Goal: Task Accomplishment & Management: Manage account settings

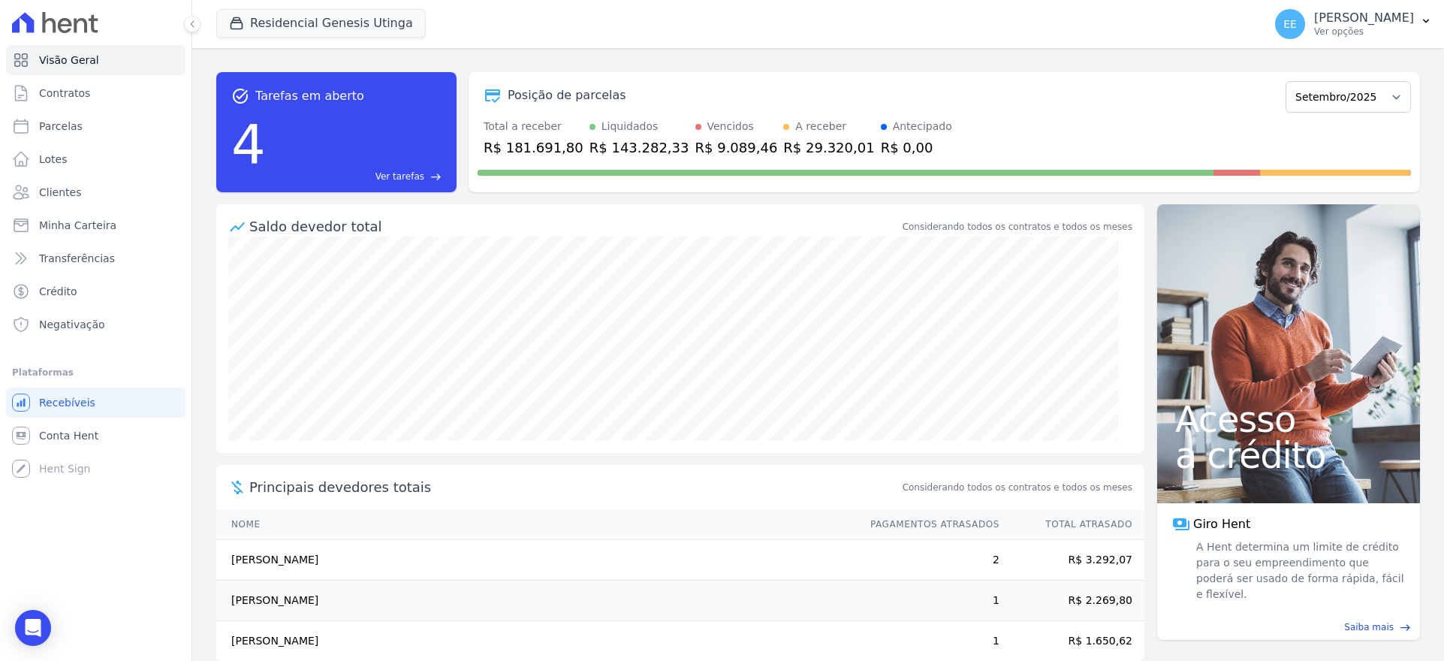
click at [411, 177] on span "Ver tarefas" at bounding box center [400, 177] width 49 height 14
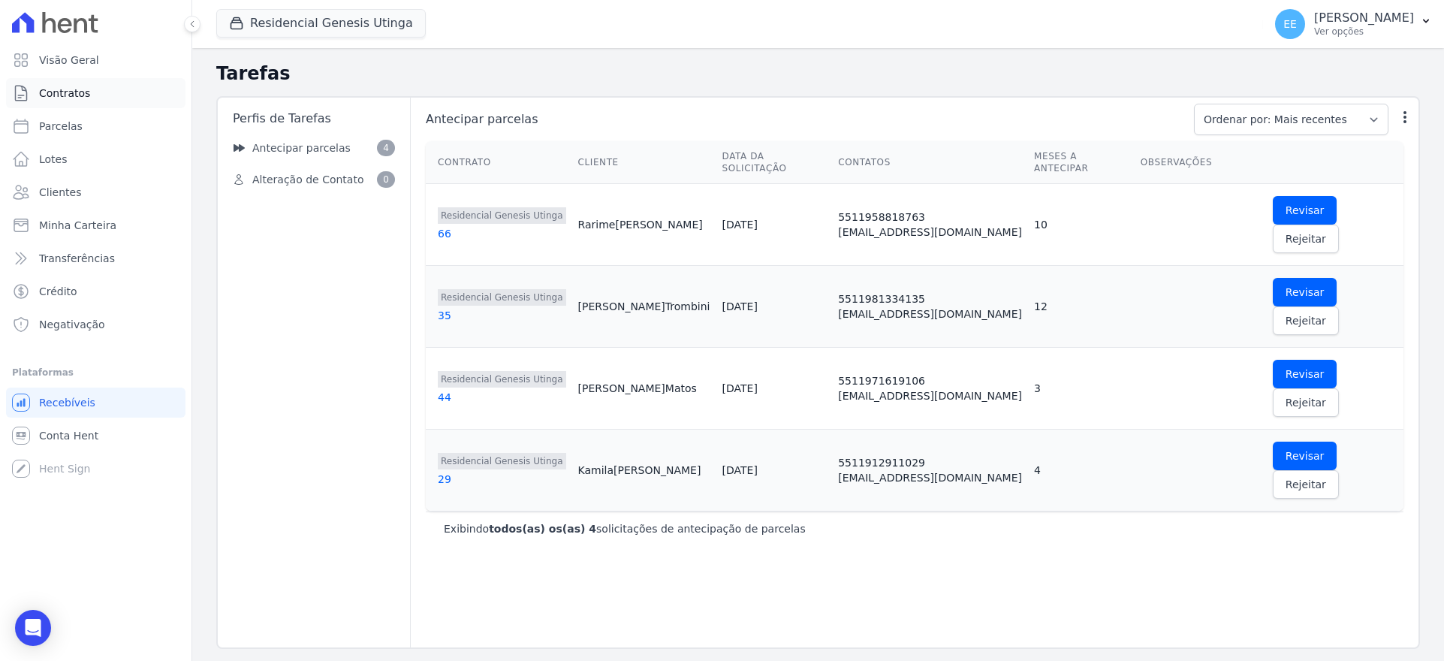
click at [87, 86] on link "Contratos" at bounding box center [95, 93] width 179 height 30
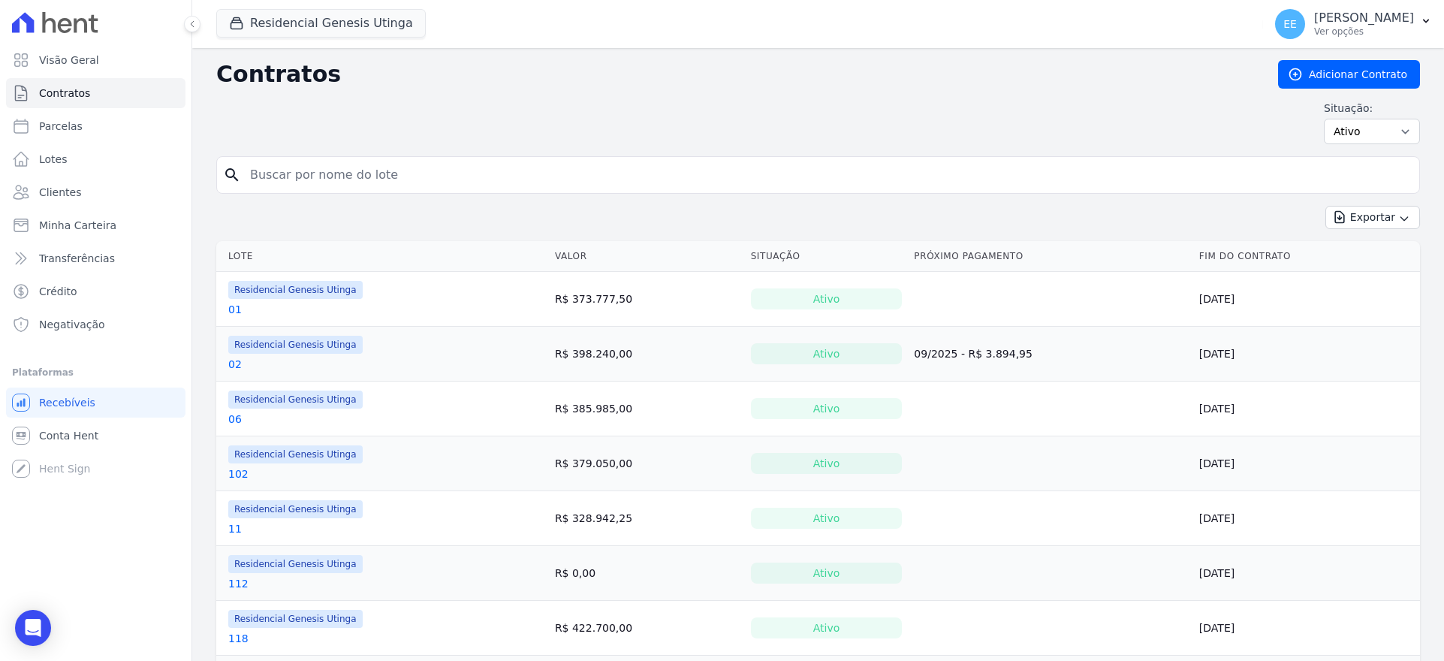
click at [234, 304] on link "01" at bounding box center [235, 309] width 14 height 15
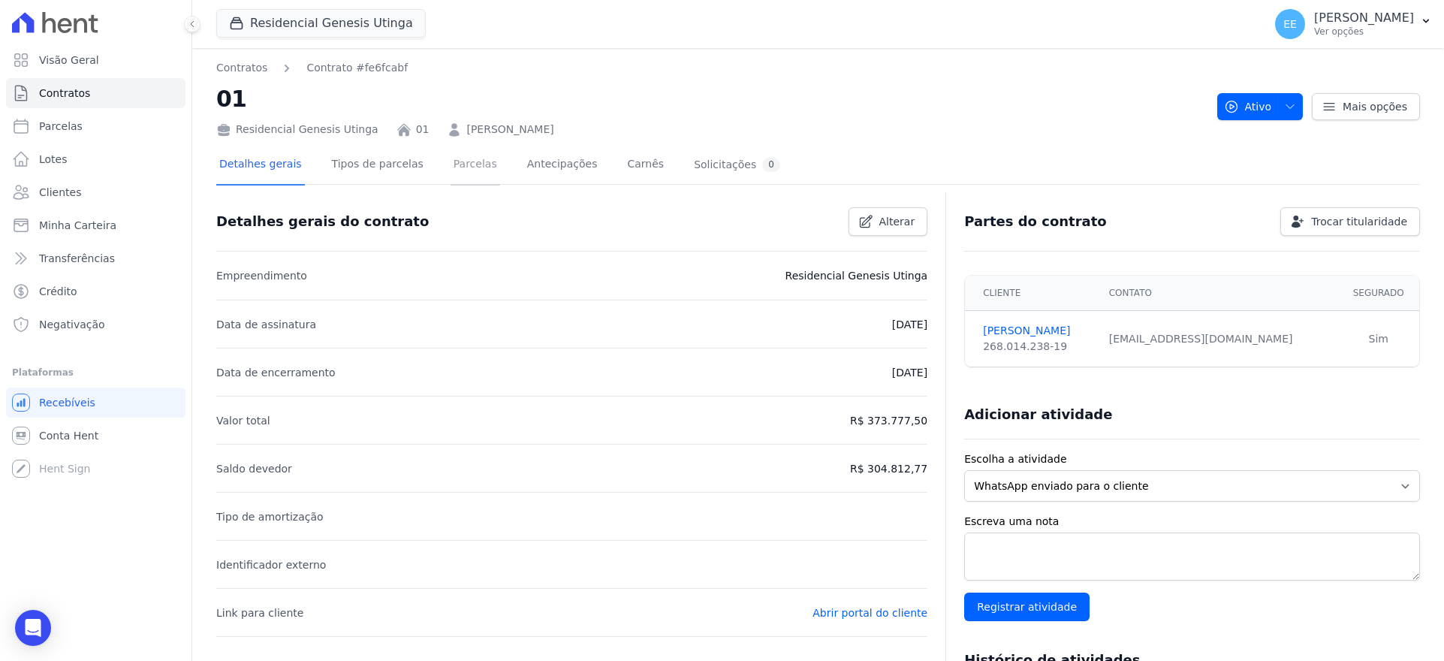
click at [454, 168] on link "Parcelas" at bounding box center [476, 166] width 50 height 40
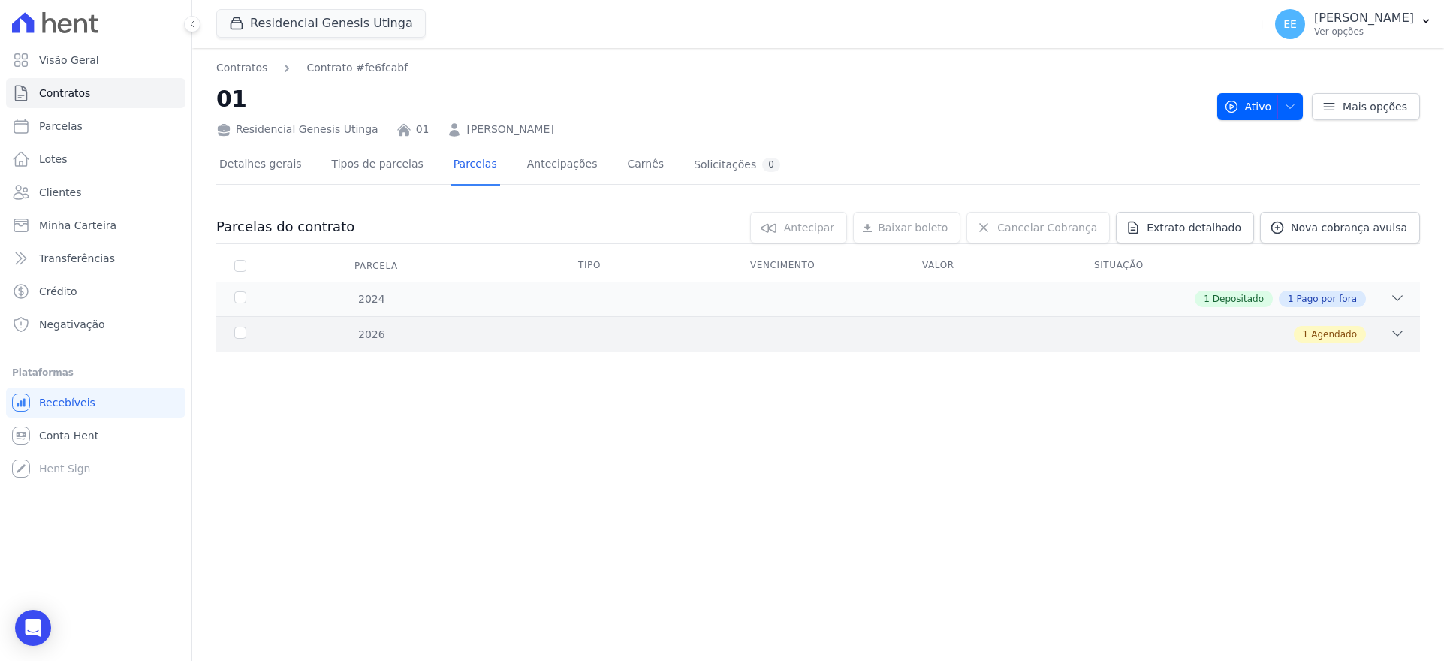
click at [1407, 329] on div "2026 1 Agendado" at bounding box center [818, 333] width 1204 height 35
click at [614, 453] on div "Contratos Contrato #fe6fcabf 01 Residencial Genesis Utinga 01 [PERSON_NAME] Ati…" at bounding box center [818, 354] width 1252 height 613
click at [104, 84] on link "Contratos" at bounding box center [95, 93] width 179 height 30
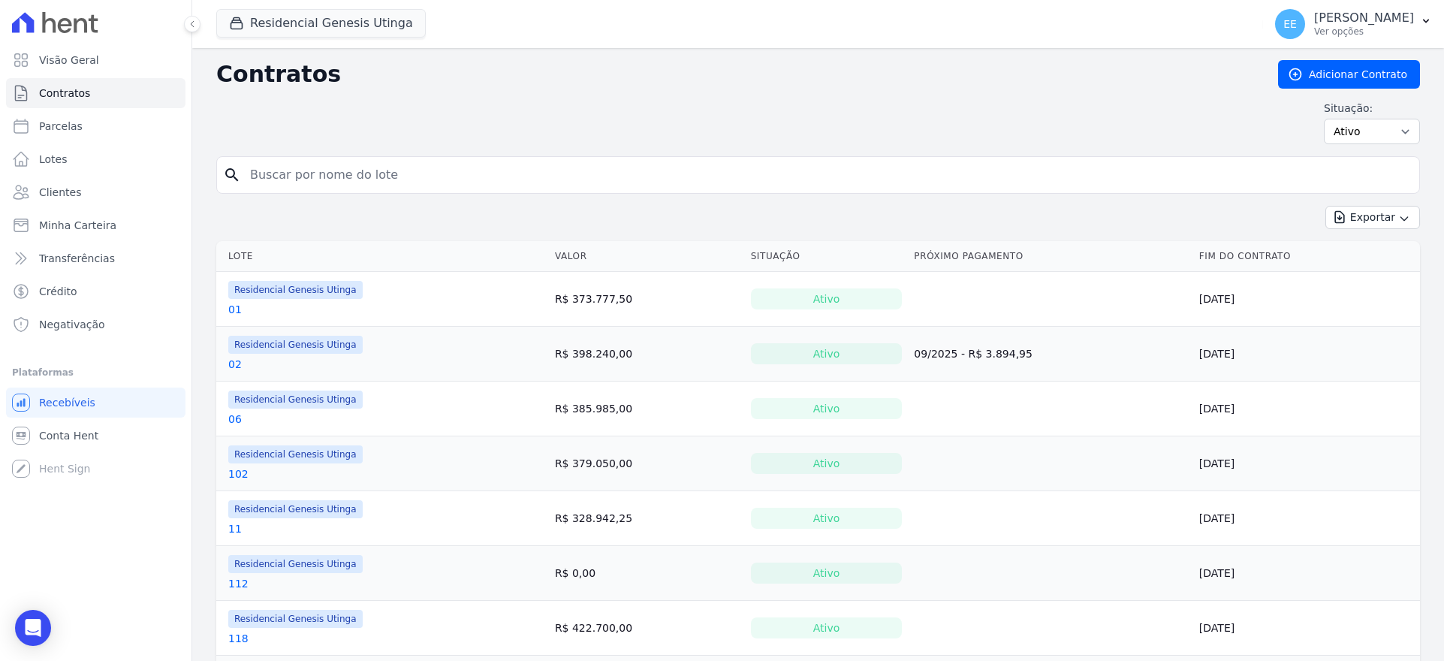
click at [231, 364] on link "02" at bounding box center [235, 364] width 14 height 15
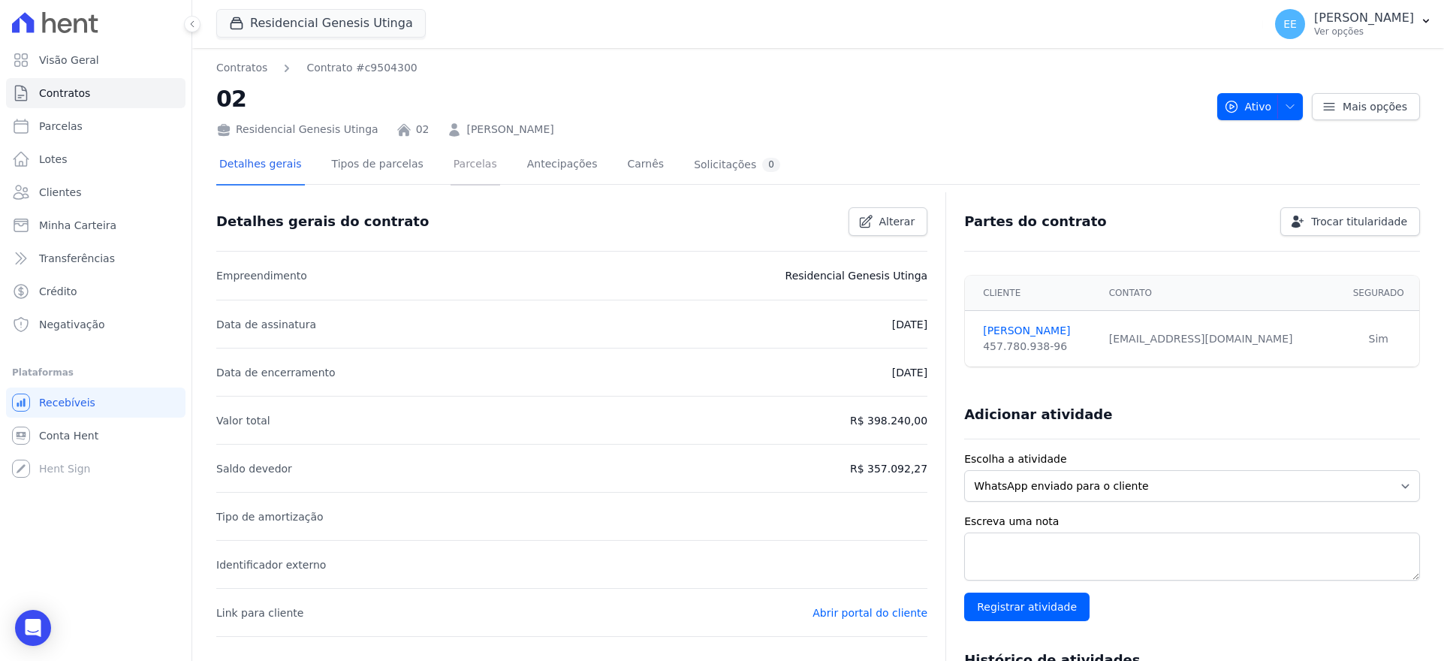
click at [456, 165] on link "Parcelas" at bounding box center [476, 166] width 50 height 40
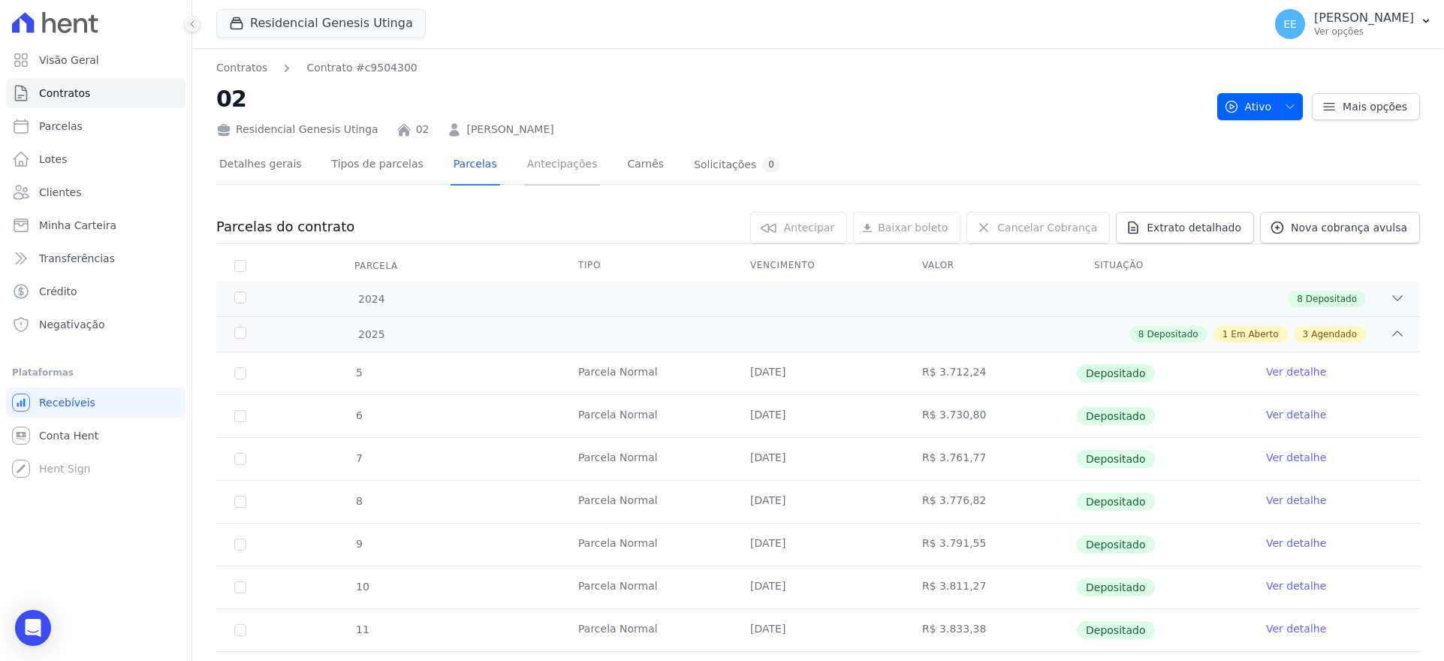
click at [524, 162] on link "Antecipações" at bounding box center [562, 166] width 77 height 40
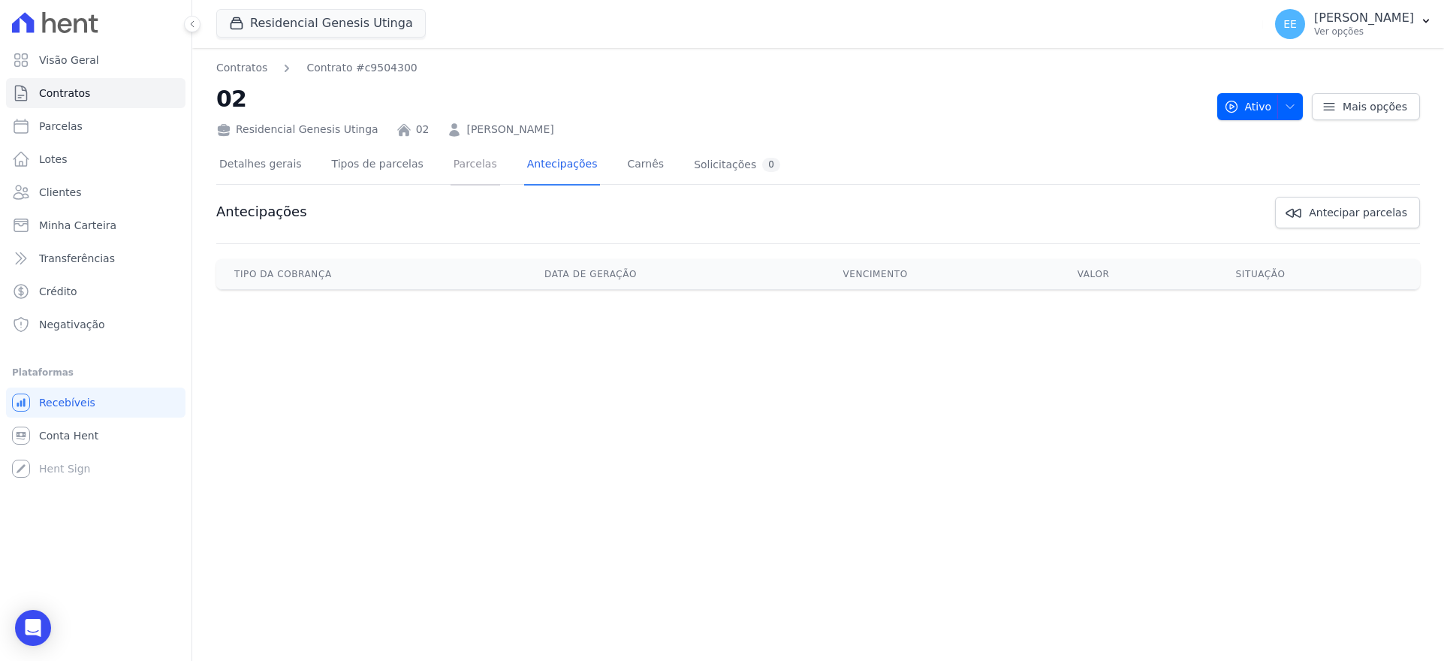
click at [451, 170] on link "Parcelas" at bounding box center [476, 166] width 50 height 40
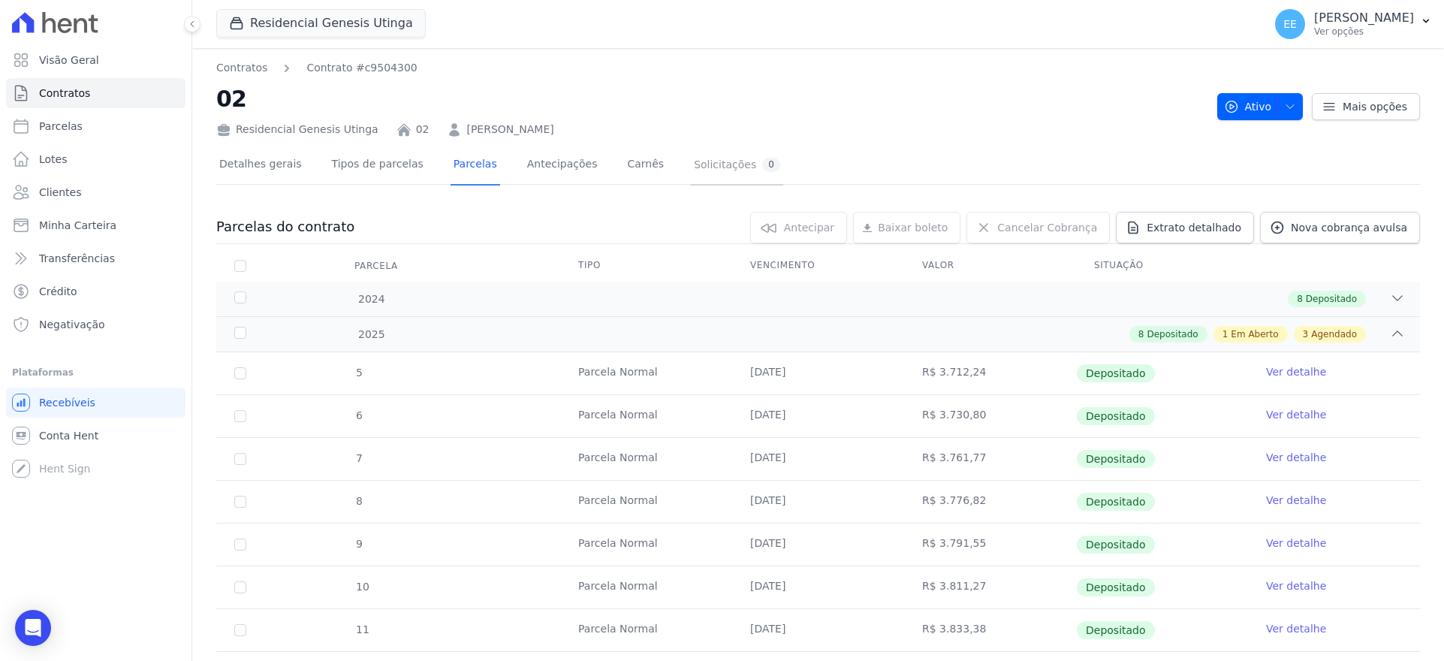
click at [695, 167] on div "Solicitações 0" at bounding box center [737, 165] width 86 height 14
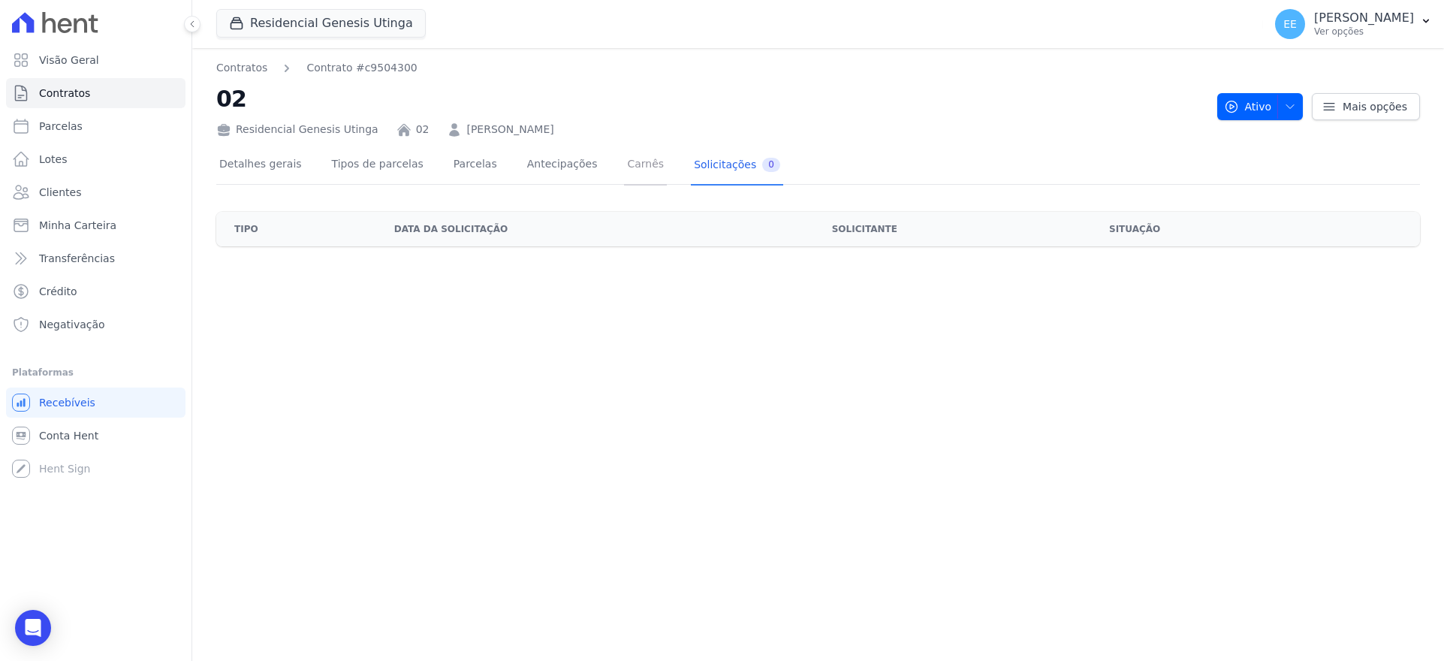
click at [625, 161] on link "Carnês" at bounding box center [645, 166] width 43 height 40
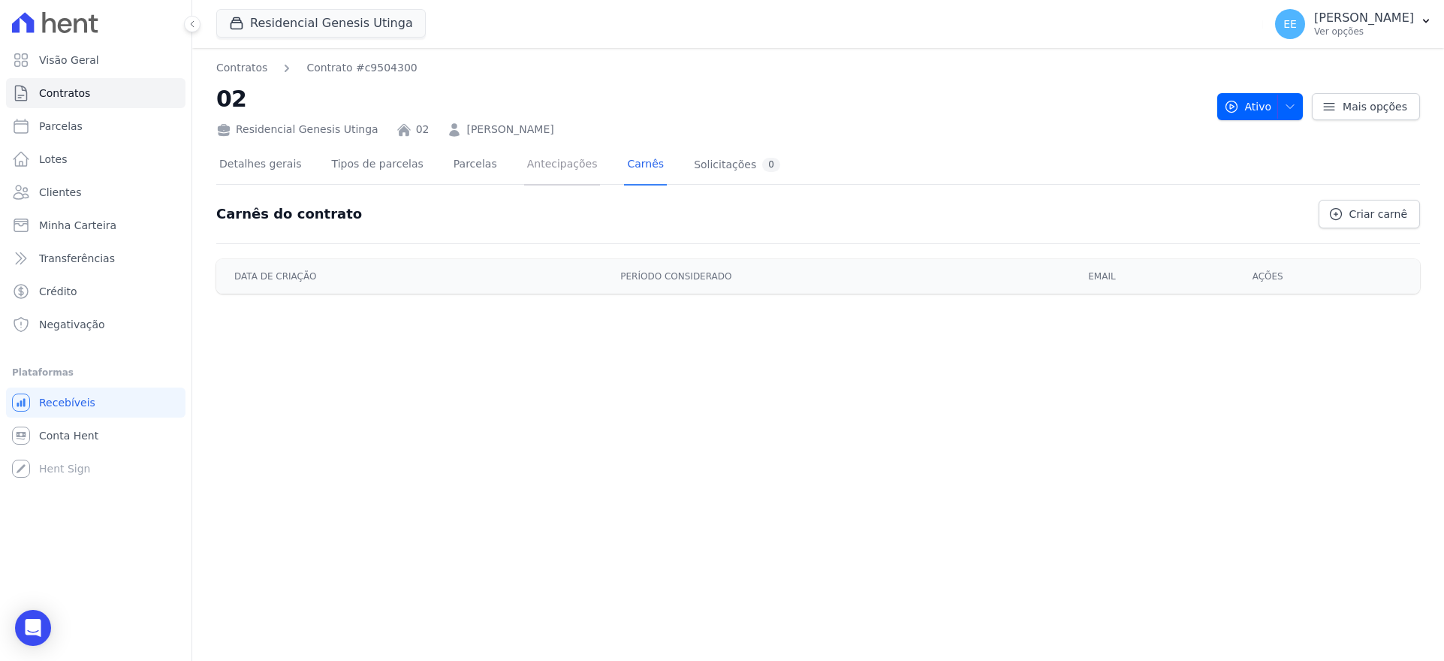
click at [545, 168] on link "Antecipações" at bounding box center [562, 166] width 77 height 40
click at [472, 158] on link "Parcelas" at bounding box center [476, 166] width 50 height 40
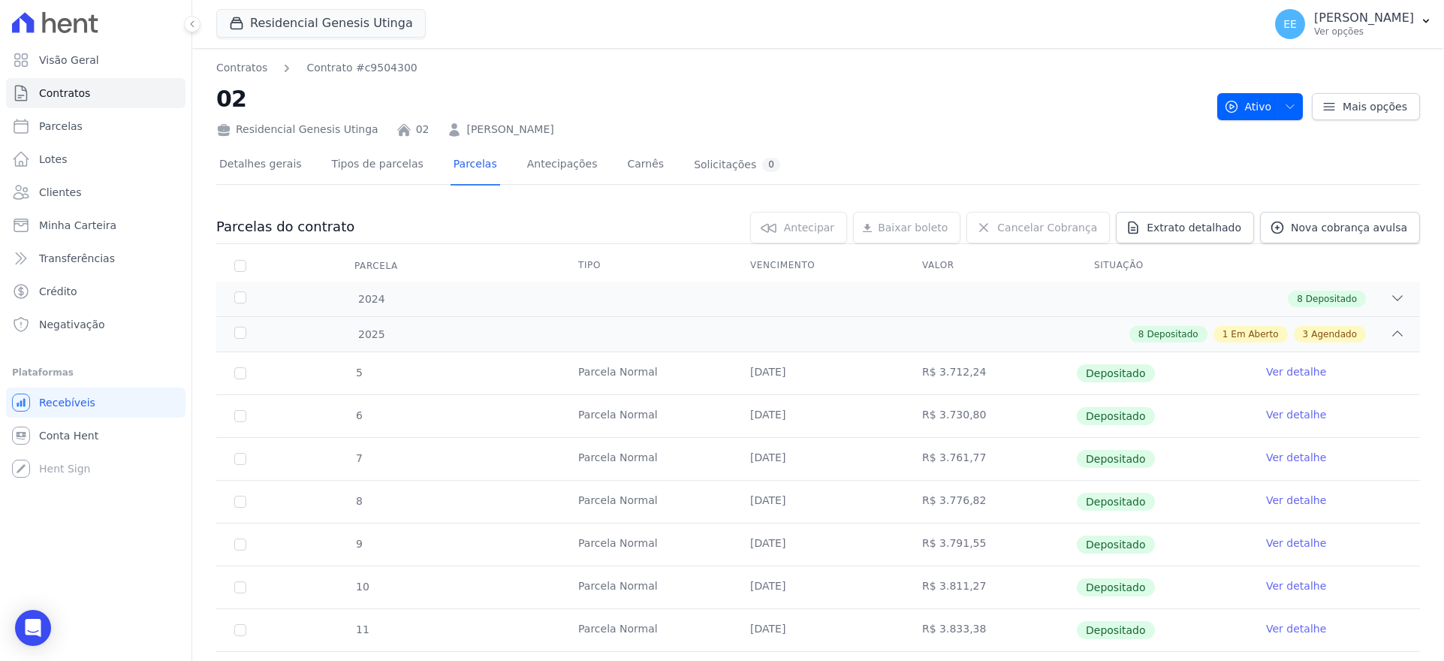
scroll to position [285, 0]
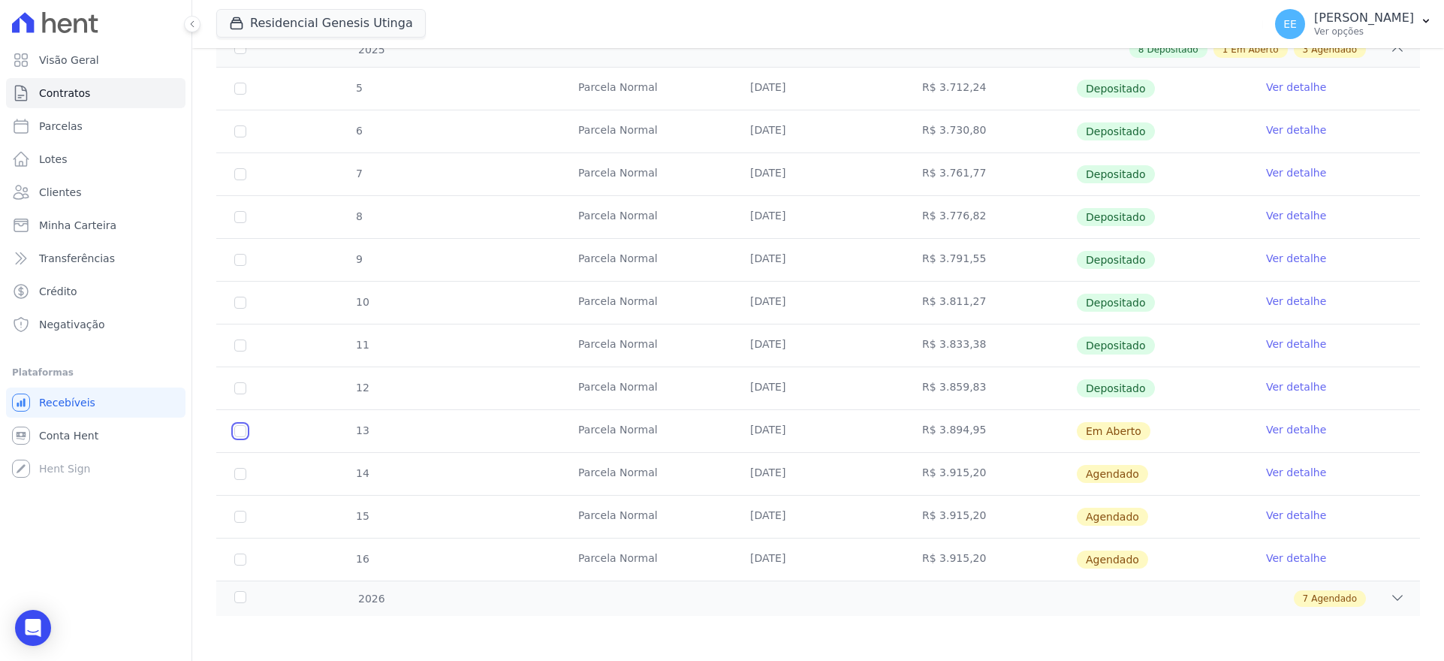
click at [241, 427] on input "checkbox" at bounding box center [240, 431] width 12 height 12
checkbox input "true"
click at [244, 426] on input "checkbox" at bounding box center [240, 431] width 12 height 12
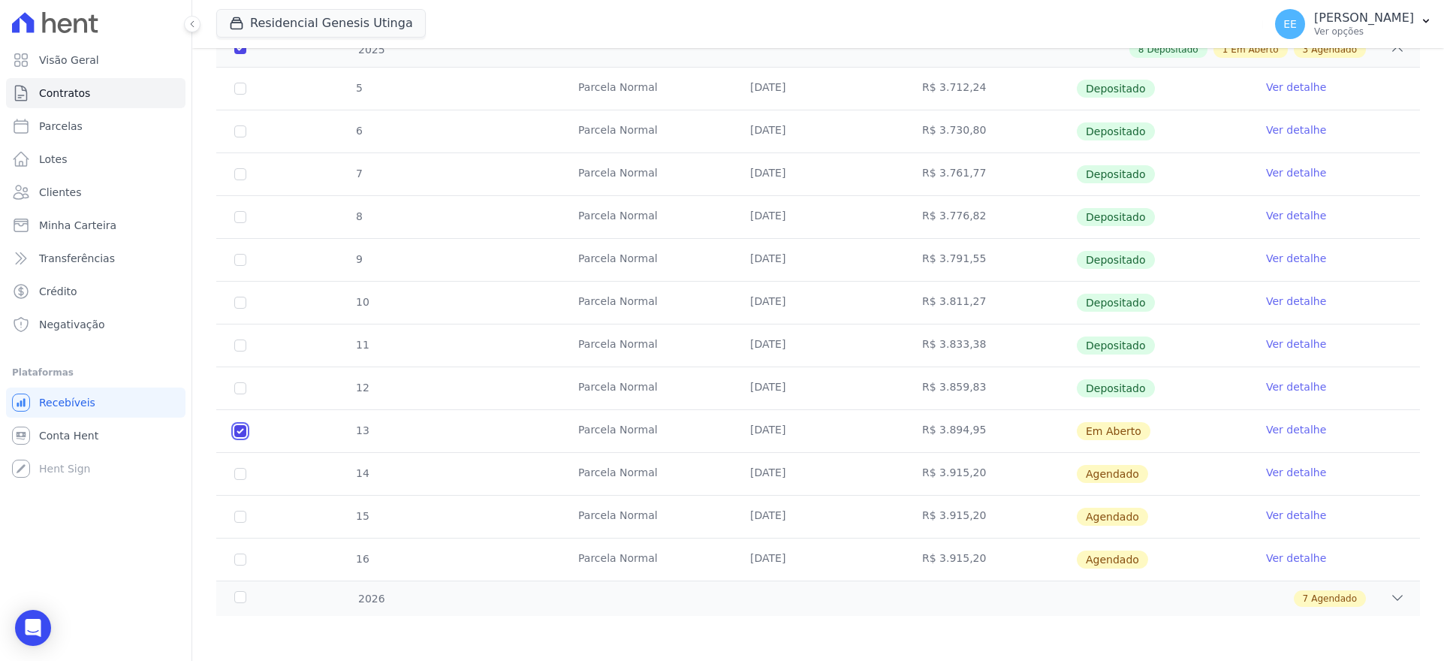
checkbox input "false"
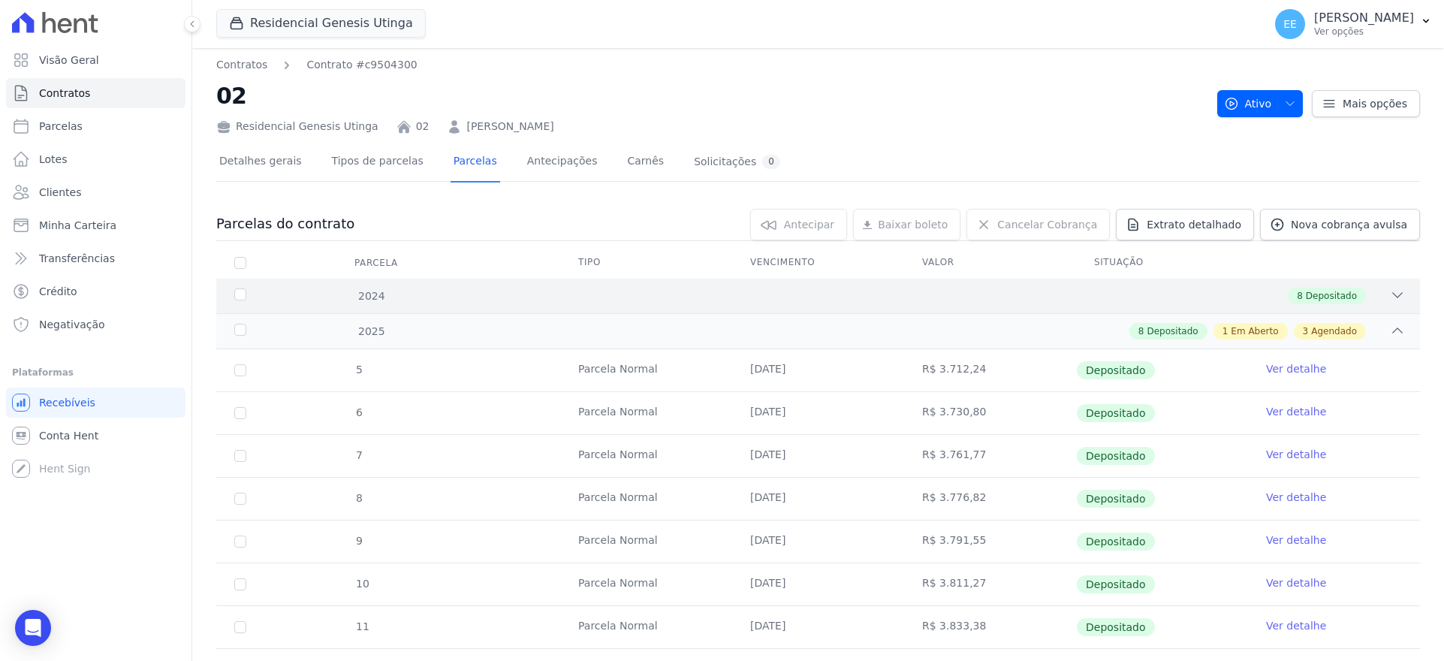
scroll to position [0, 0]
